Goal: Find specific page/section: Find specific page/section

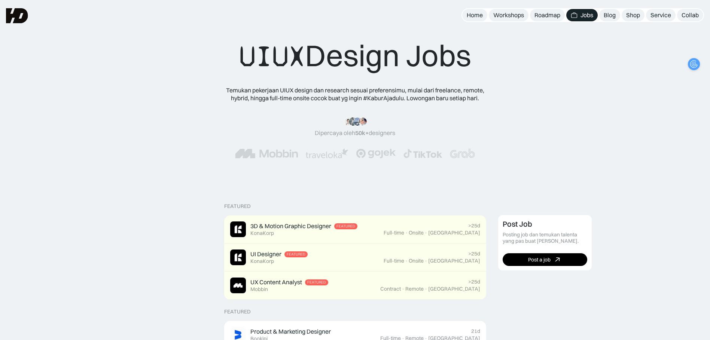
click at [385, 56] on div "UIUX Design Jobs" at bounding box center [355, 55] width 232 height 37
click at [18, 15] on img at bounding box center [17, 15] width 22 height 15
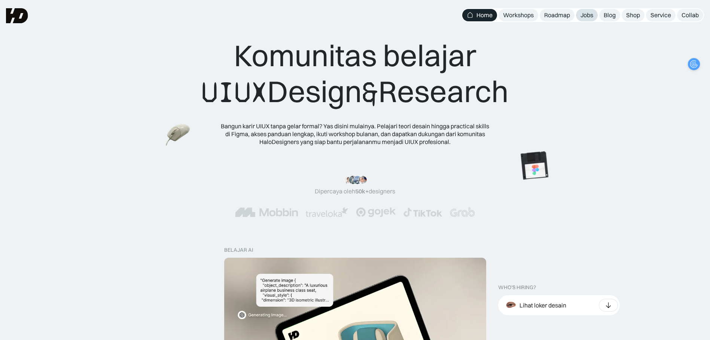
click at [581, 12] on div "Jobs" at bounding box center [587, 15] width 13 height 8
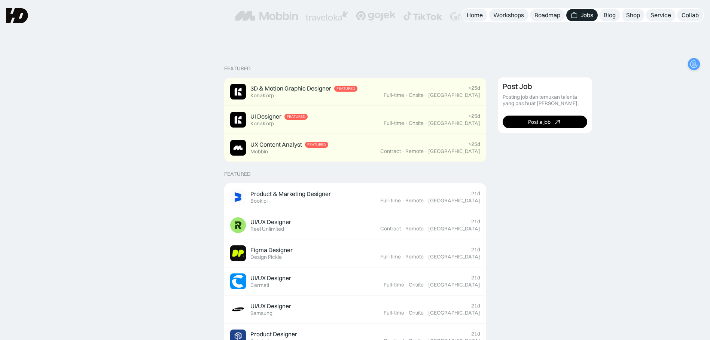
scroll to position [37, 0]
